Goal: Navigation & Orientation: Find specific page/section

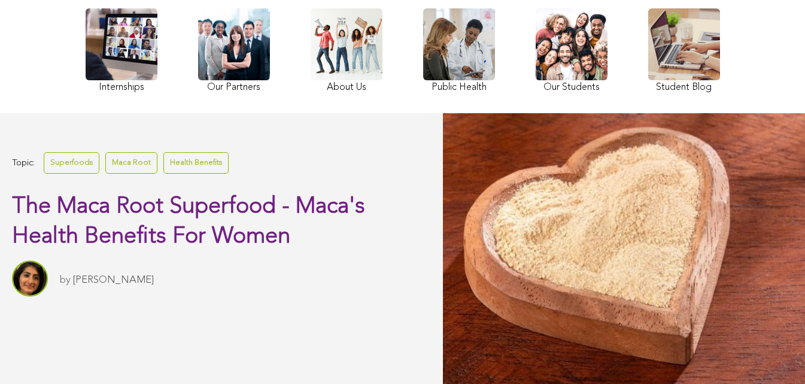
scroll to position [160, 0]
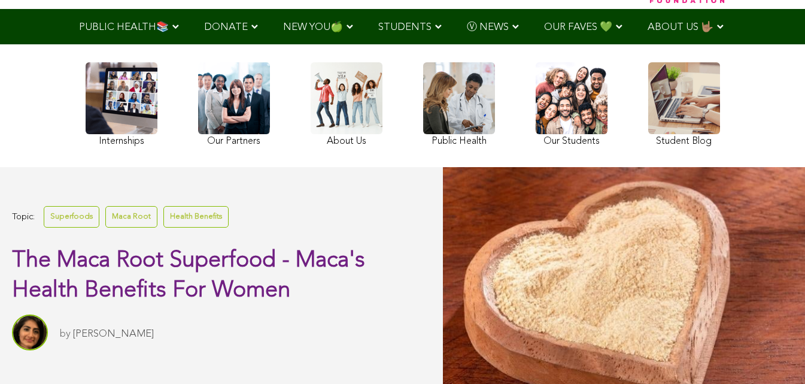
click at [198, 122] on link at bounding box center [234, 105] width 72 height 87
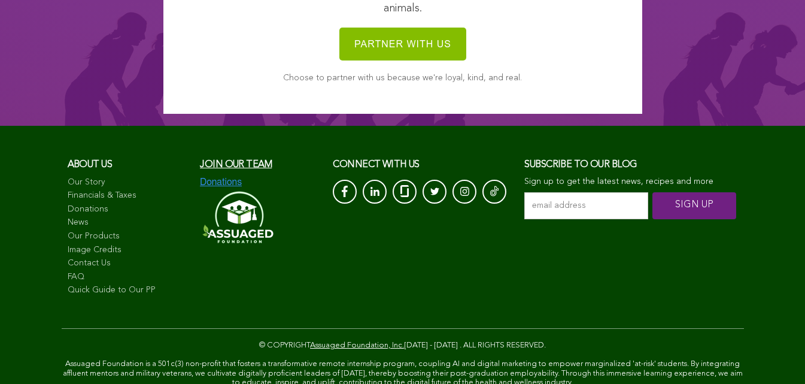
scroll to position [7530, 0]
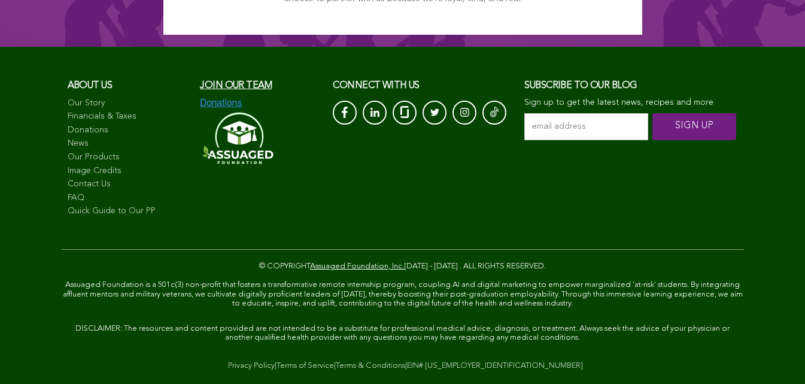
click at [75, 101] on link "Our Story" at bounding box center [128, 104] width 121 height 12
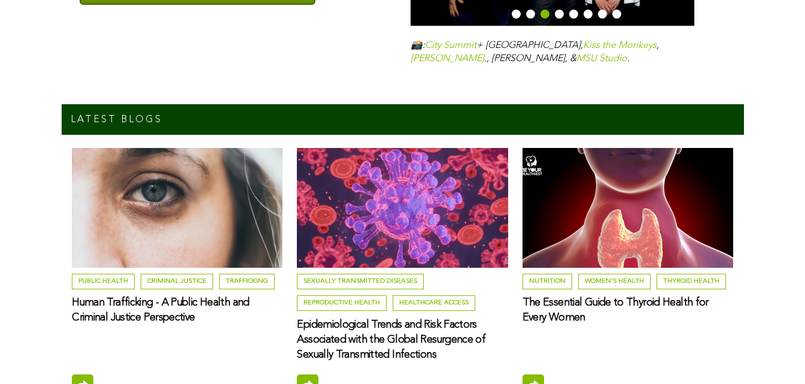
scroll to position [3984, 0]
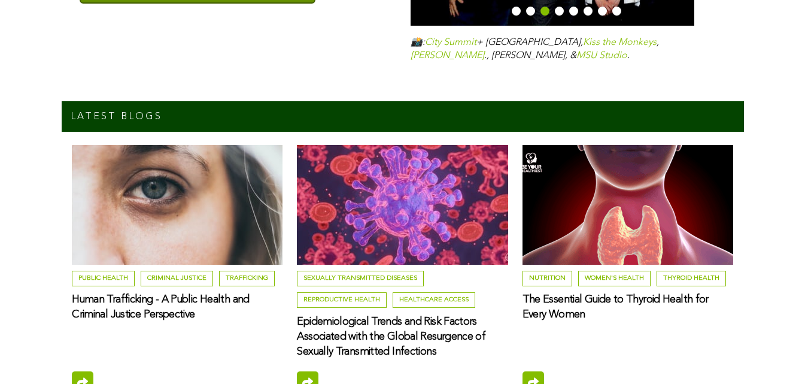
click at [72, 271] on link "Public Health" at bounding box center [103, 279] width 63 height 16
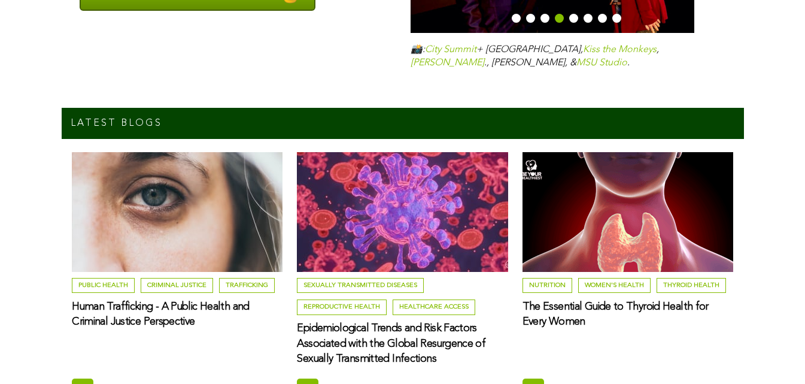
scroll to position [4015, 0]
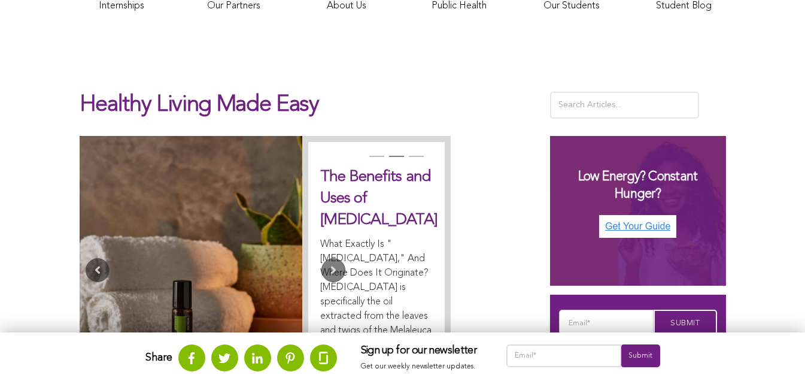
scroll to position [238, 0]
